Goal: Navigation & Orientation: Find specific page/section

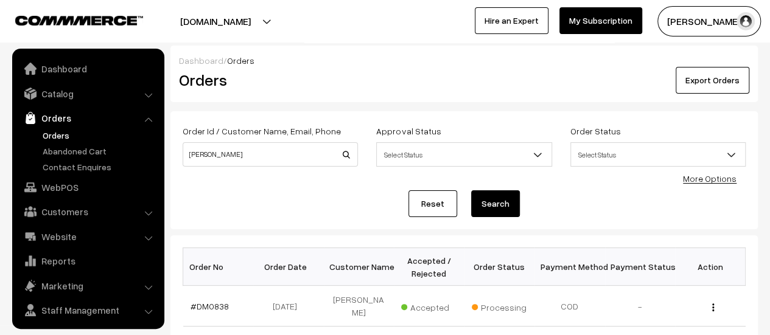
scroll to position [28, 0]
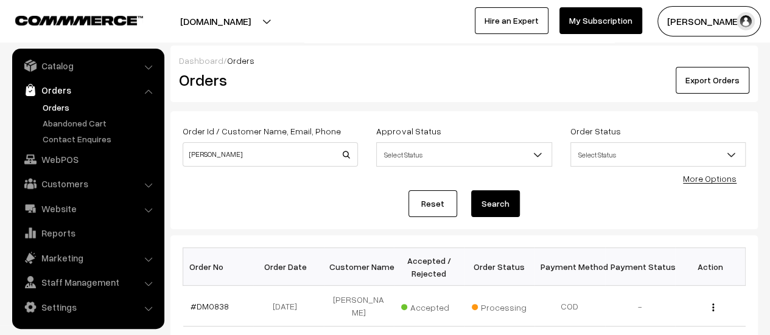
click at [61, 105] on link "Orders" at bounding box center [100, 107] width 121 height 13
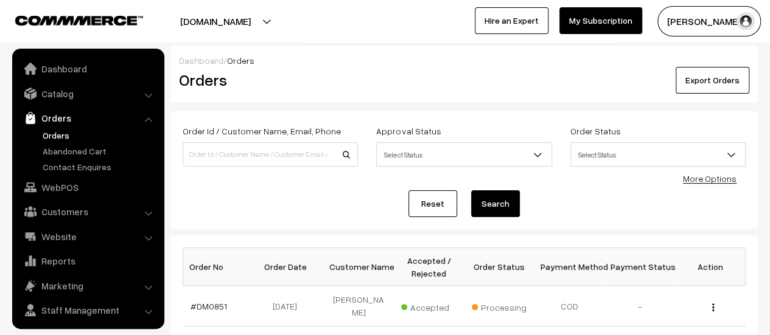
scroll to position [28, 0]
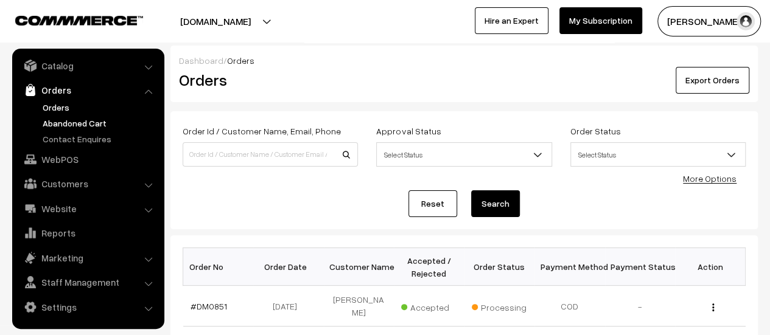
click at [70, 125] on link "Abandoned Cart" at bounding box center [100, 123] width 121 height 13
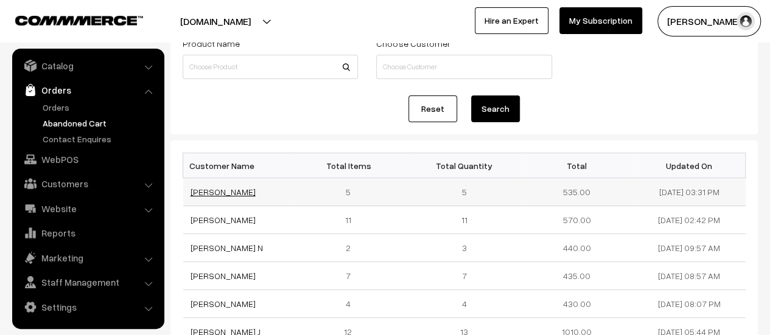
scroll to position [94, 0]
